Goal: Task Accomplishment & Management: Manage account settings

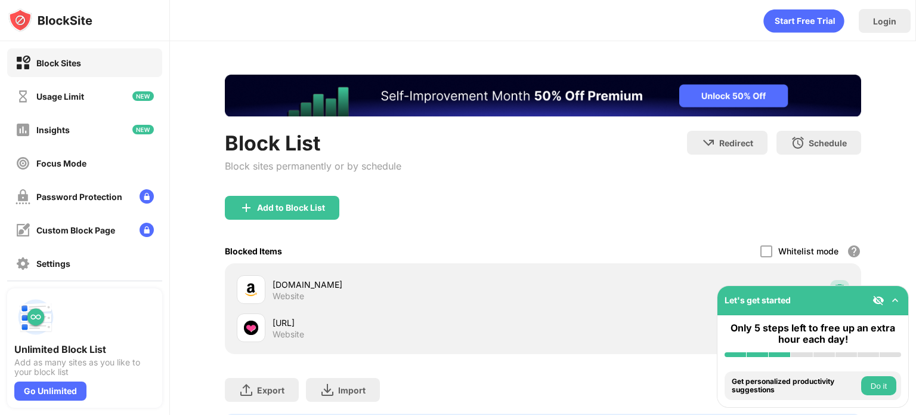
click at [835, 280] on div at bounding box center [839, 289] width 19 height 19
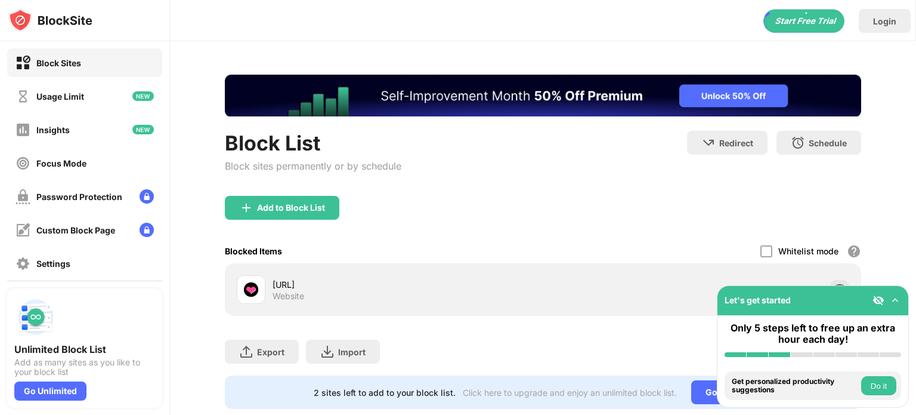
click at [299, 203] on div "Add to Block List" at bounding box center [291, 208] width 68 height 10
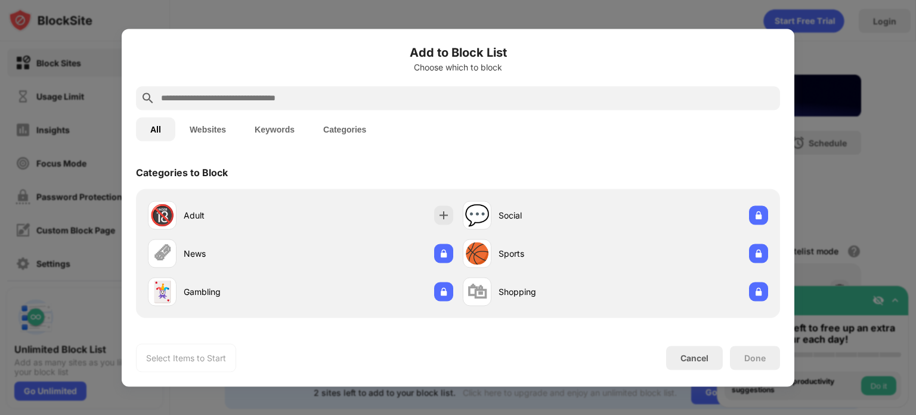
click at [371, 95] on input "text" at bounding box center [468, 98] width 616 height 14
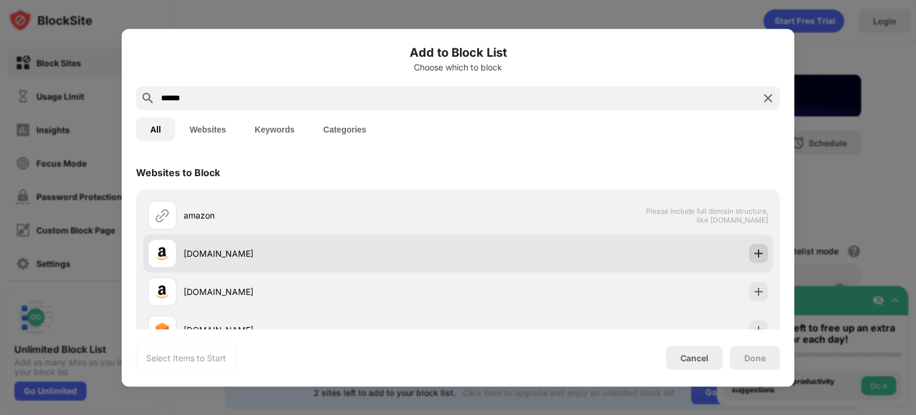
type input "******"
click at [753, 249] on img at bounding box center [759, 253] width 12 height 12
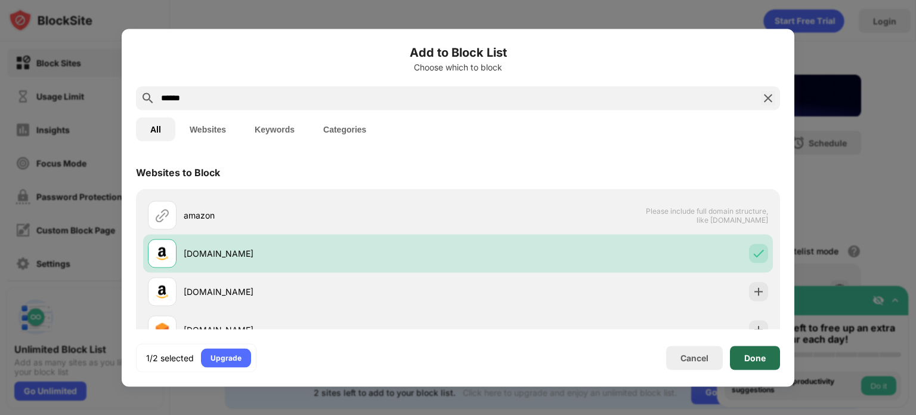
click at [759, 364] on div "Done" at bounding box center [755, 357] width 50 height 24
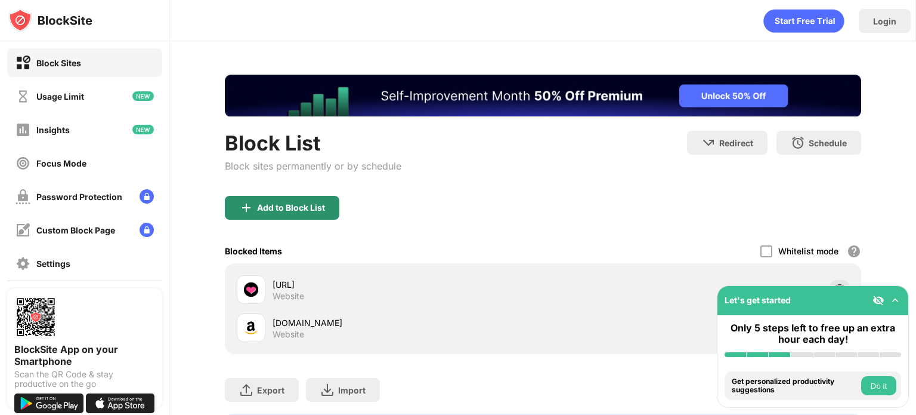
click at [276, 216] on div "Add to Block List" at bounding box center [282, 208] width 115 height 24
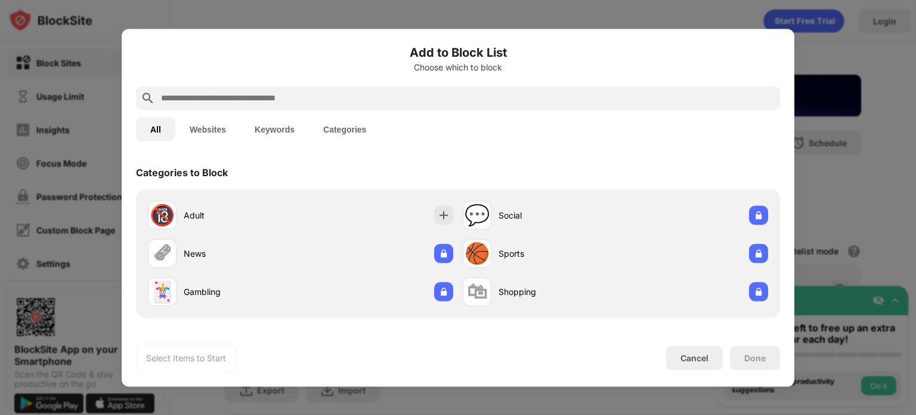
click at [315, 98] on input "text" at bounding box center [468, 98] width 616 height 14
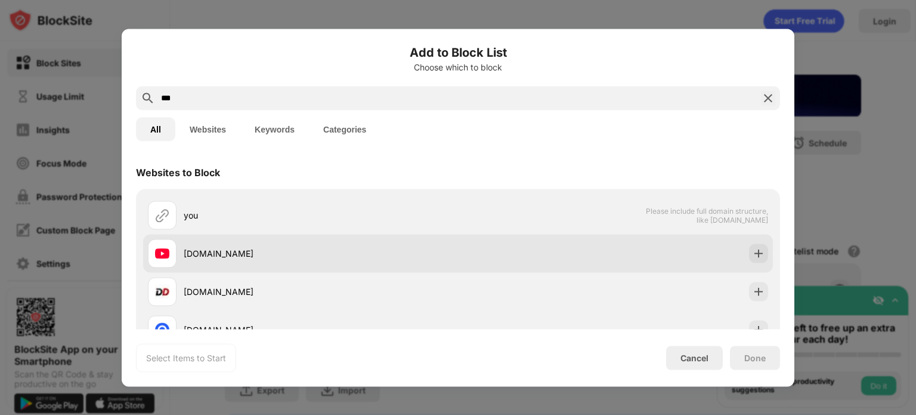
type input "***"
click at [753, 255] on img at bounding box center [759, 253] width 12 height 12
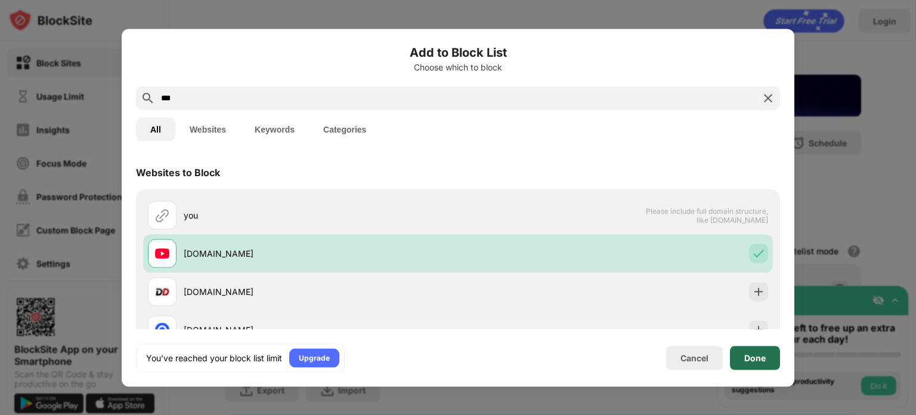
click at [746, 366] on div "Done" at bounding box center [755, 357] width 50 height 24
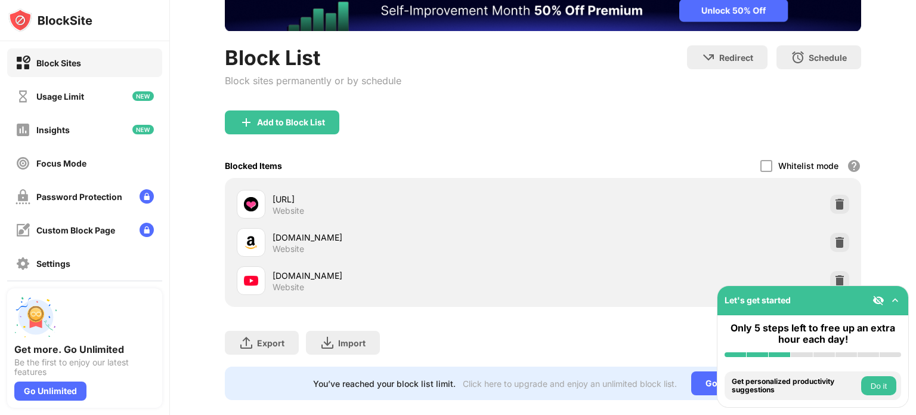
click at [830, 273] on div at bounding box center [839, 280] width 19 height 19
